Goal: Use online tool/utility: Utilize a website feature to perform a specific function

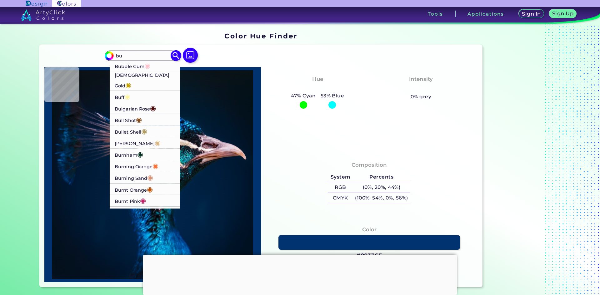
type input "bu"
click at [142, 75] on p "Buddha Gold ◉" at bounding box center [145, 80] width 61 height 19
type input "#c1a004"
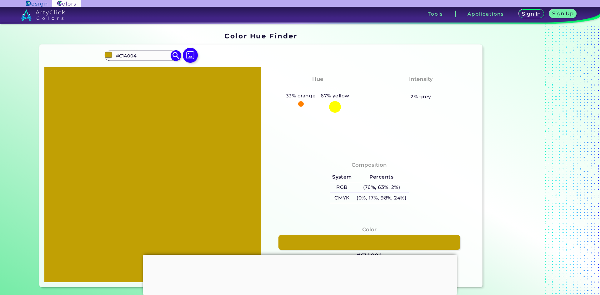
click at [150, 57] on input "#C1A004" at bounding box center [142, 56] width 58 height 8
drag, startPoint x: 150, startPoint y: 57, endPoint x: 118, endPoint y: 57, distance: 31.9
click at [118, 57] on input "#C1A004" at bounding box center [142, 56] width 58 height 8
type input "#"
type input "white smo"
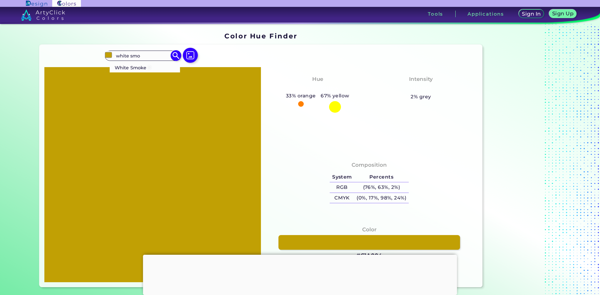
click at [132, 69] on p "White Smoke ◉" at bounding box center [133, 67] width 37 height 12
type input "#f5f5f5"
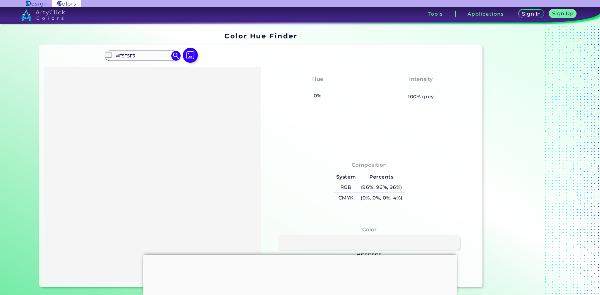
drag, startPoint x: 142, startPoint y: 56, endPoint x: 94, endPoint y: 56, distance: 47.8
click at [94, 56] on div "#f5f5f5 #F5F5F5 White Smoke ◉ Acadia ◉ Acid Green ◉ Aero Blue ◉ Alabaster ◉ Alb…" at bounding box center [260, 166] width 443 height 243
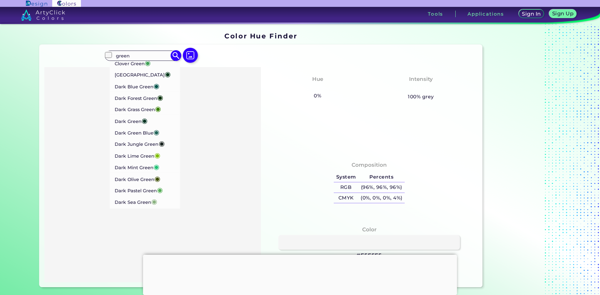
scroll to position [358, 0]
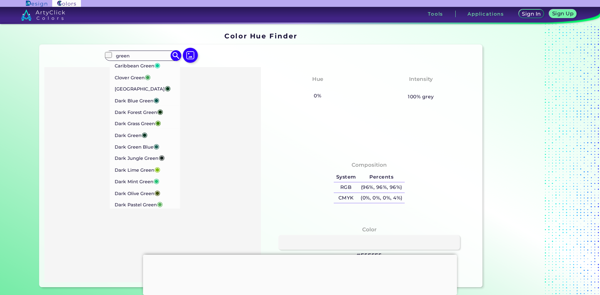
type input "green"
click at [131, 82] on p "Clover Green ◉" at bounding box center [133, 77] width 36 height 12
type input "#3ea055"
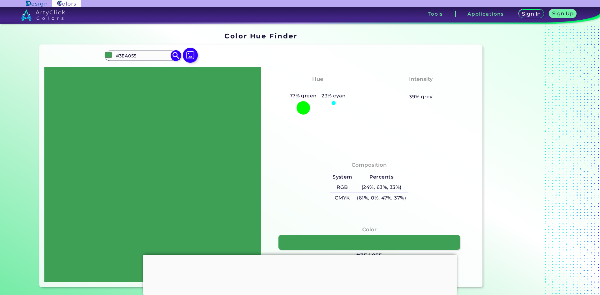
scroll to position [0, 0]
click at [154, 53] on input "#3EA055" at bounding box center [142, 56] width 58 height 8
drag, startPoint x: 154, startPoint y: 54, endPoint x: 97, endPoint y: 58, distance: 57.6
click at [97, 58] on div "#3ea055 #3EA055 Acid Green ◉ Algae Green ◉ Alien Green ◉ Android Green ◉ Apple …" at bounding box center [260, 166] width 443 height 243
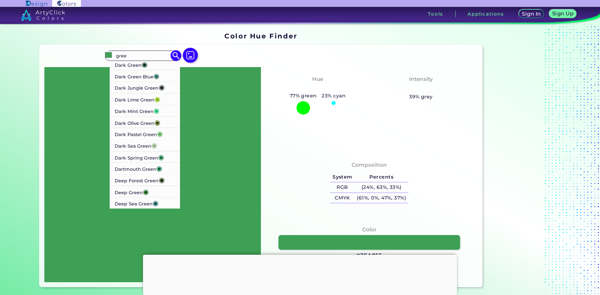
scroll to position [451, 0]
type input "gree"
click at [143, 168] on p "Dartmouth Green ◉" at bounding box center [139, 169] width 48 height 12
type input "#00693e"
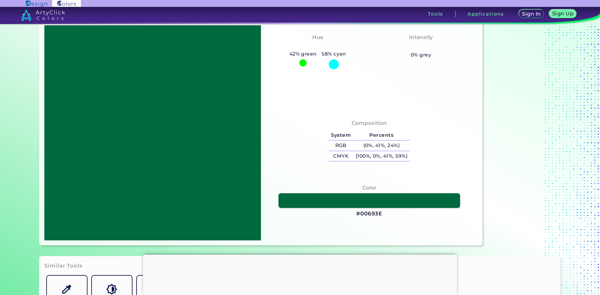
scroll to position [0, 0]
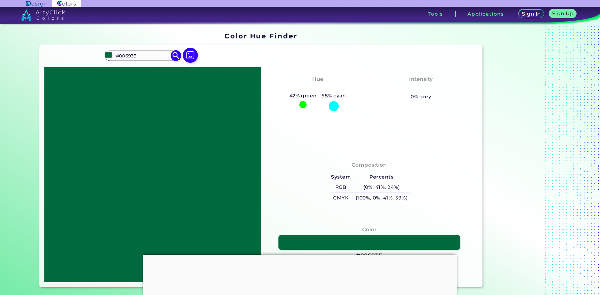
click at [143, 57] on input "#00693E" at bounding box center [142, 56] width 58 height 8
drag, startPoint x: 143, startPoint y: 57, endPoint x: 102, endPoint y: 71, distance: 44.1
click at [102, 70] on div "#00693e #00693E Acid Green ◉ Algae Green ◉ Alien Green ◉ Android Green ◉ Apple …" at bounding box center [260, 166] width 443 height 243
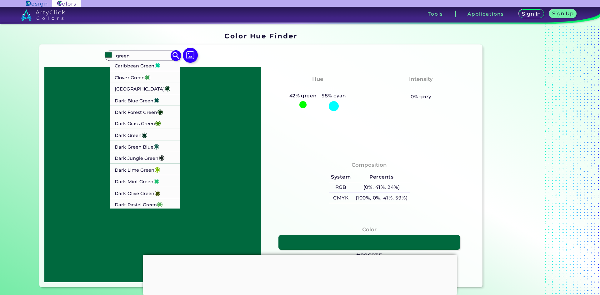
scroll to position [327, 0]
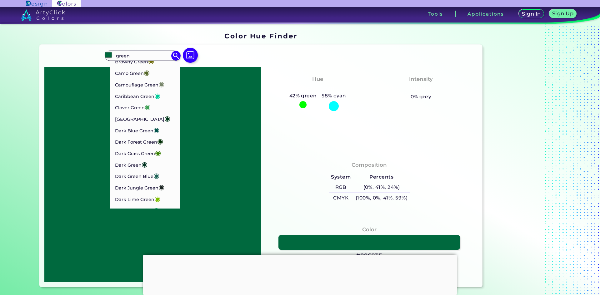
type input "green"
click at [301, 60] on div "#00693e green Acid Green ◉ Algae Green ◉ Alien Green ◉ Android Green ◉ Apple Gr…" at bounding box center [260, 166] width 443 height 243
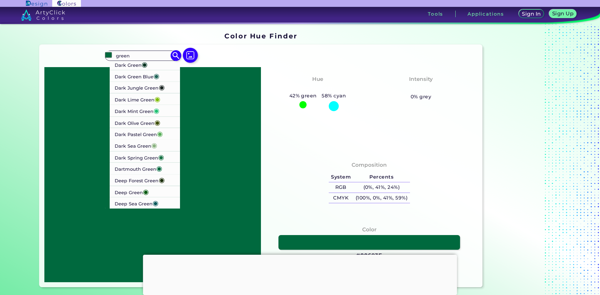
scroll to position [451, 0]
click at [134, 202] on p "Deep Sea Green ◉" at bounding box center [137, 203] width 44 height 12
type input "#095859"
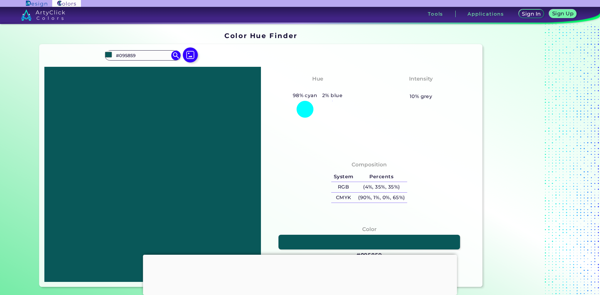
scroll to position [0, 0]
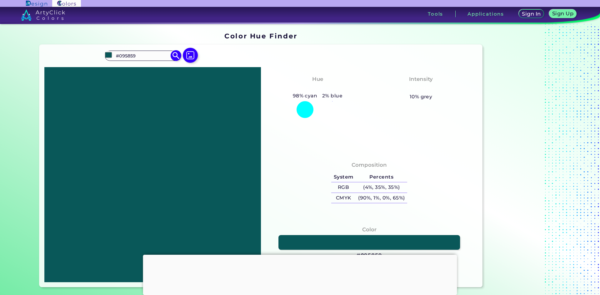
click at [147, 52] on input "#095859" at bounding box center [142, 56] width 58 height 8
drag, startPoint x: 146, startPoint y: 55, endPoint x: 101, endPoint y: 58, distance: 45.7
click at [101, 58] on div "#095859 #095859 Acid Green ◉ Algae Green ◉ Alien Green ◉ Android Green ◉ Apple …" at bounding box center [260, 166] width 443 height 243
type input "dart"
click at [132, 69] on p "Dartmouth Green ◉" at bounding box center [139, 67] width 48 height 12
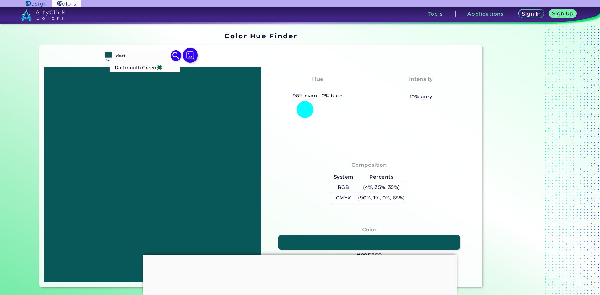
type input "#00693e"
type input "#00693E"
